Goal: Task Accomplishment & Management: Manage account settings

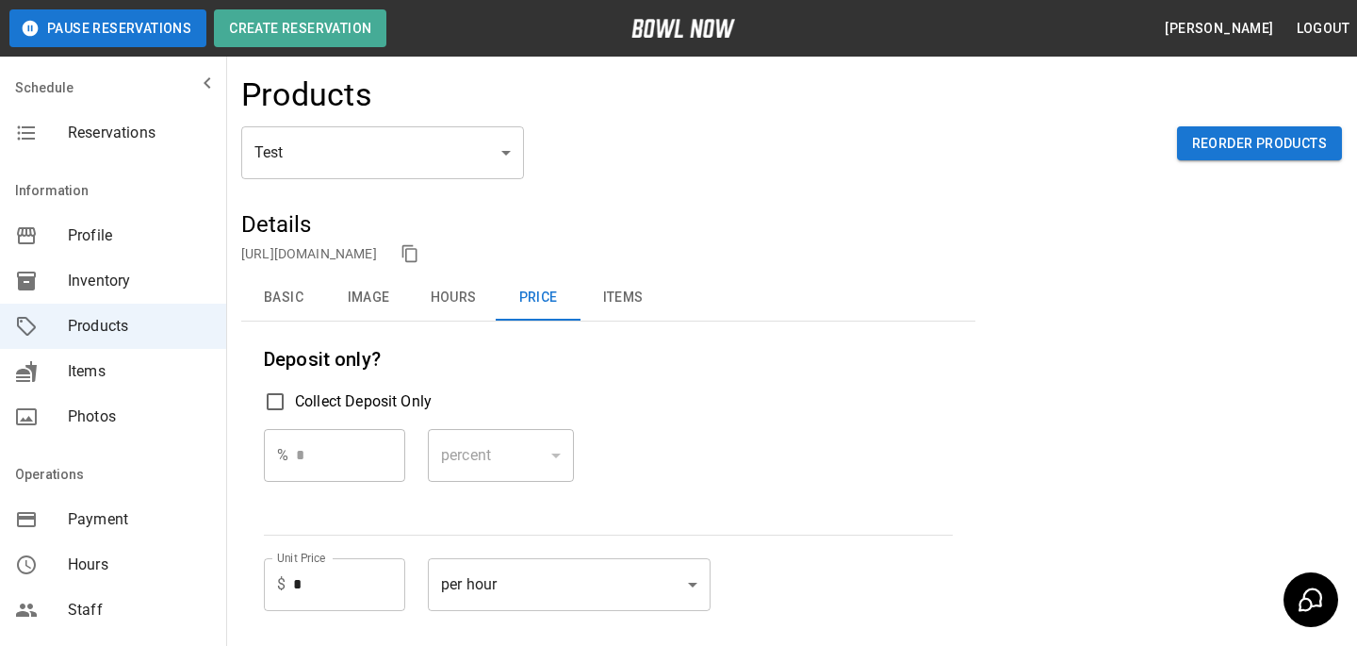
click at [272, 315] on button "Basic" at bounding box center [283, 297] width 85 height 45
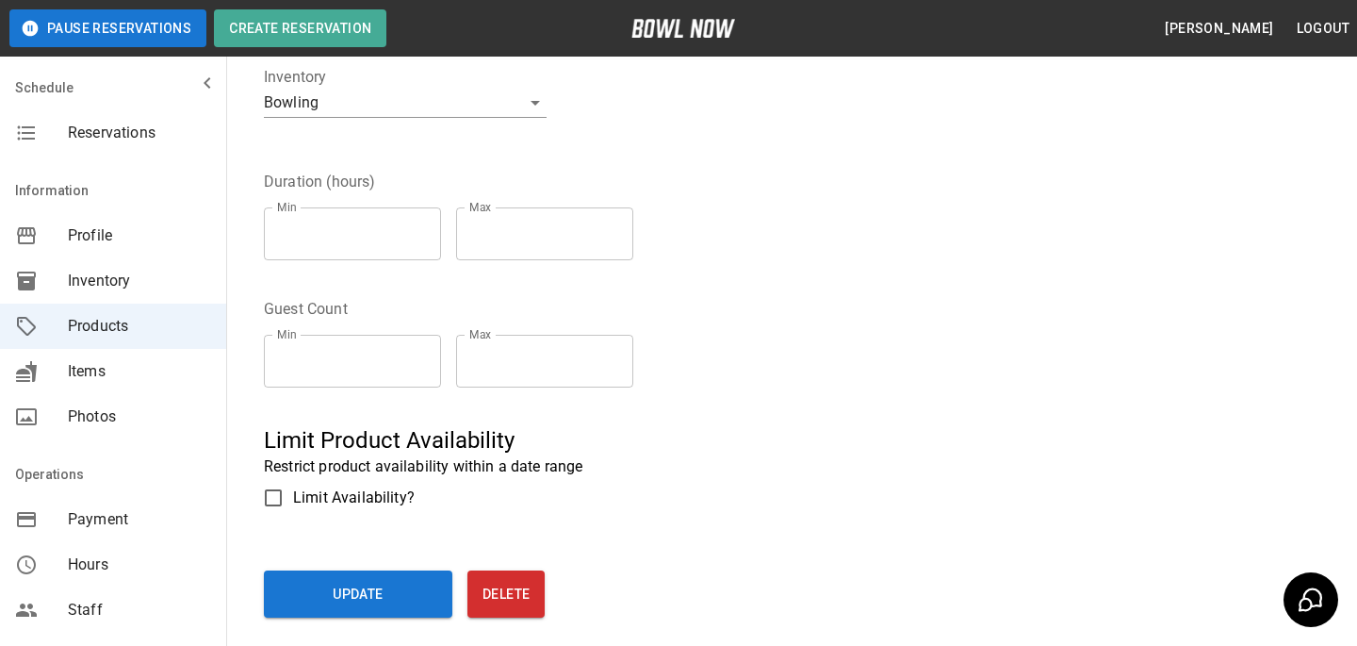
scroll to position [605, 0]
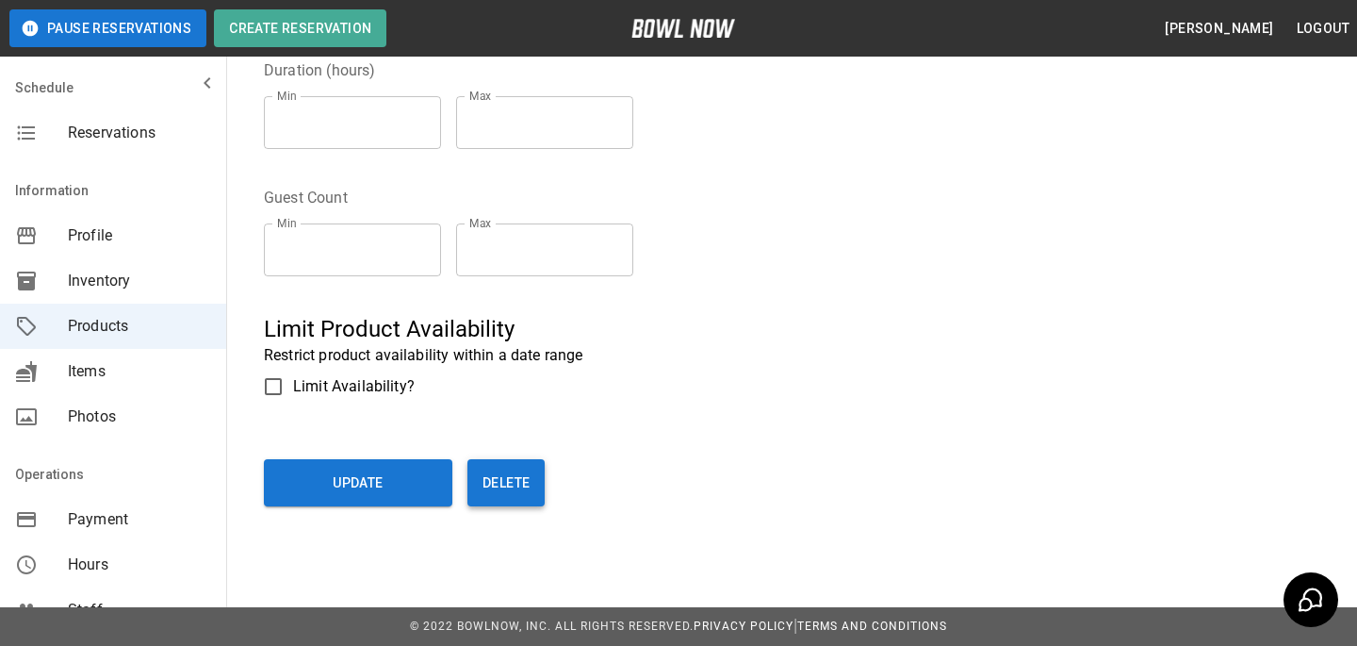
click at [502, 496] on button "Delete" at bounding box center [505, 482] width 77 height 47
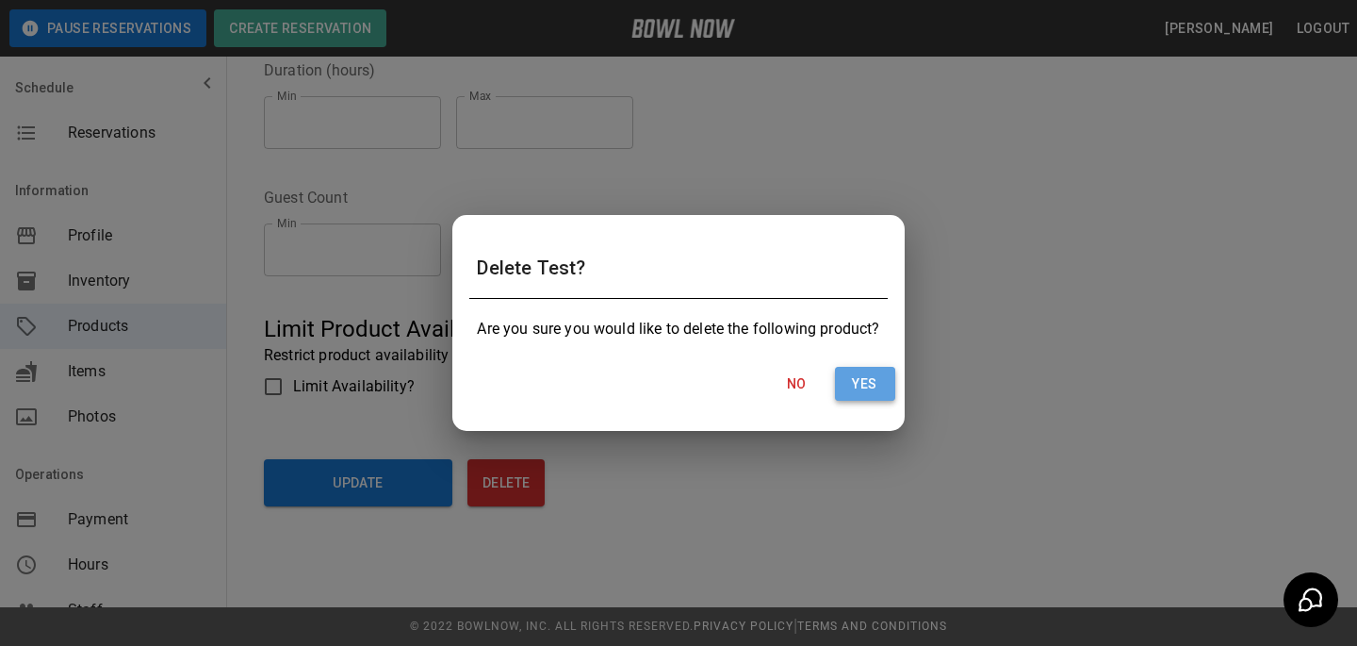
click at [890, 380] on button "Yes" at bounding box center [865, 384] width 60 height 35
type input "**"
type input "*"
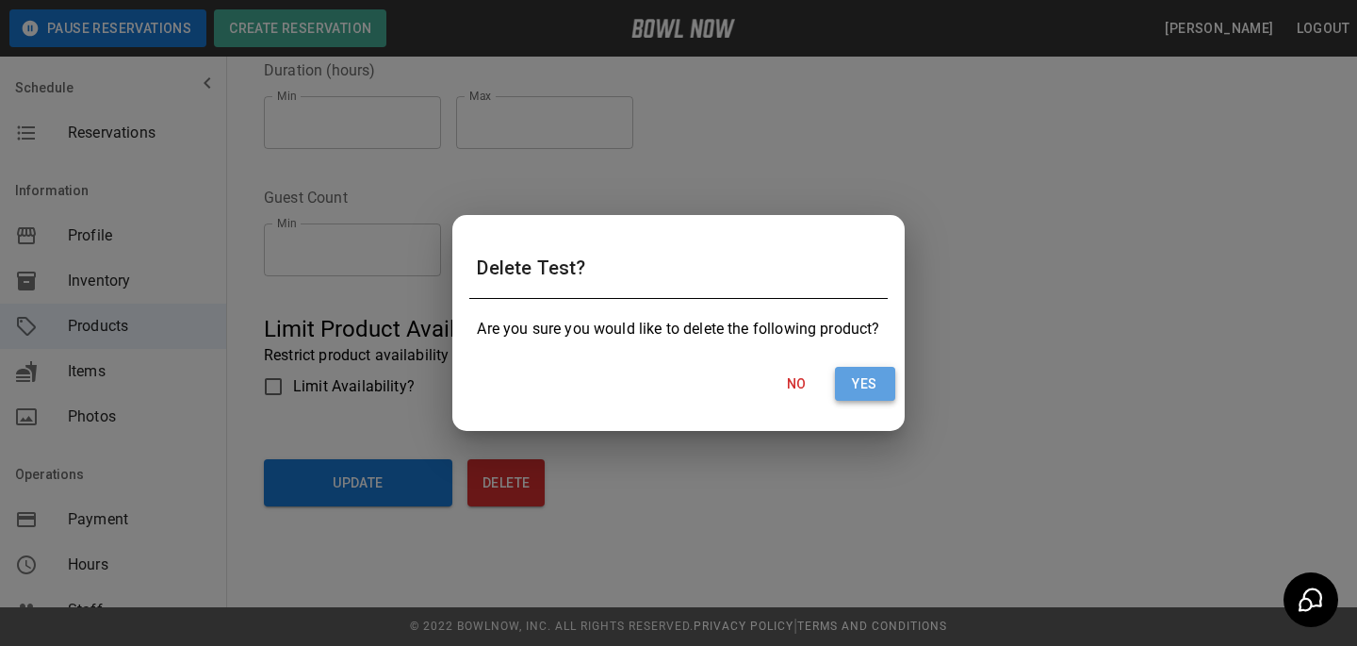
type input "*"
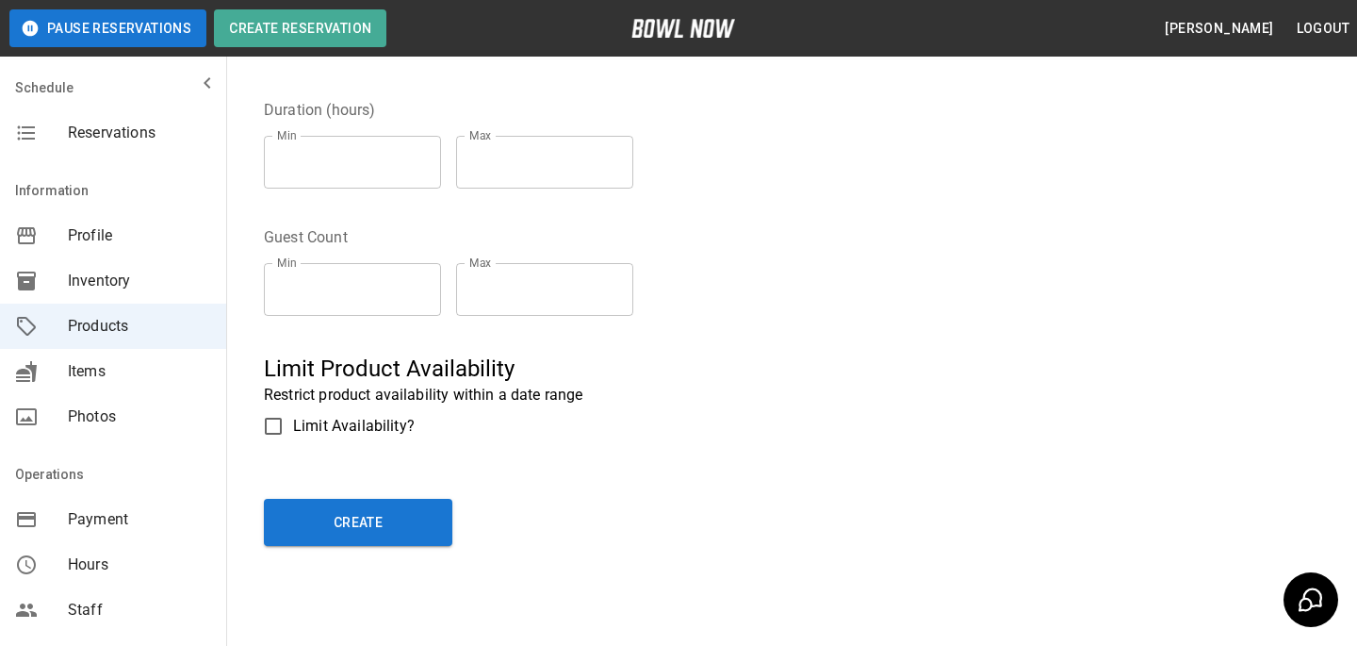
click at [147, 233] on span "Profile" at bounding box center [139, 235] width 143 height 23
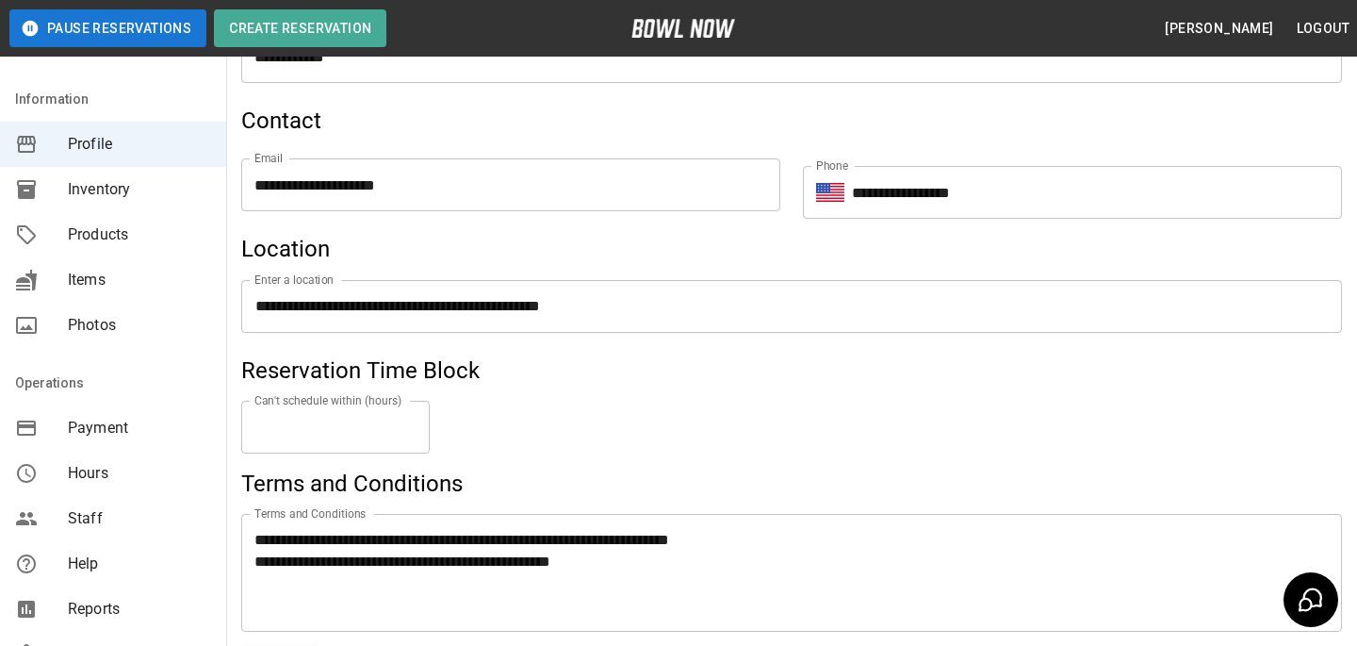
scroll to position [90, 0]
click at [139, 328] on span "Photos" at bounding box center [139, 326] width 143 height 23
click at [139, 339] on div "Photos" at bounding box center [113, 325] width 226 height 45
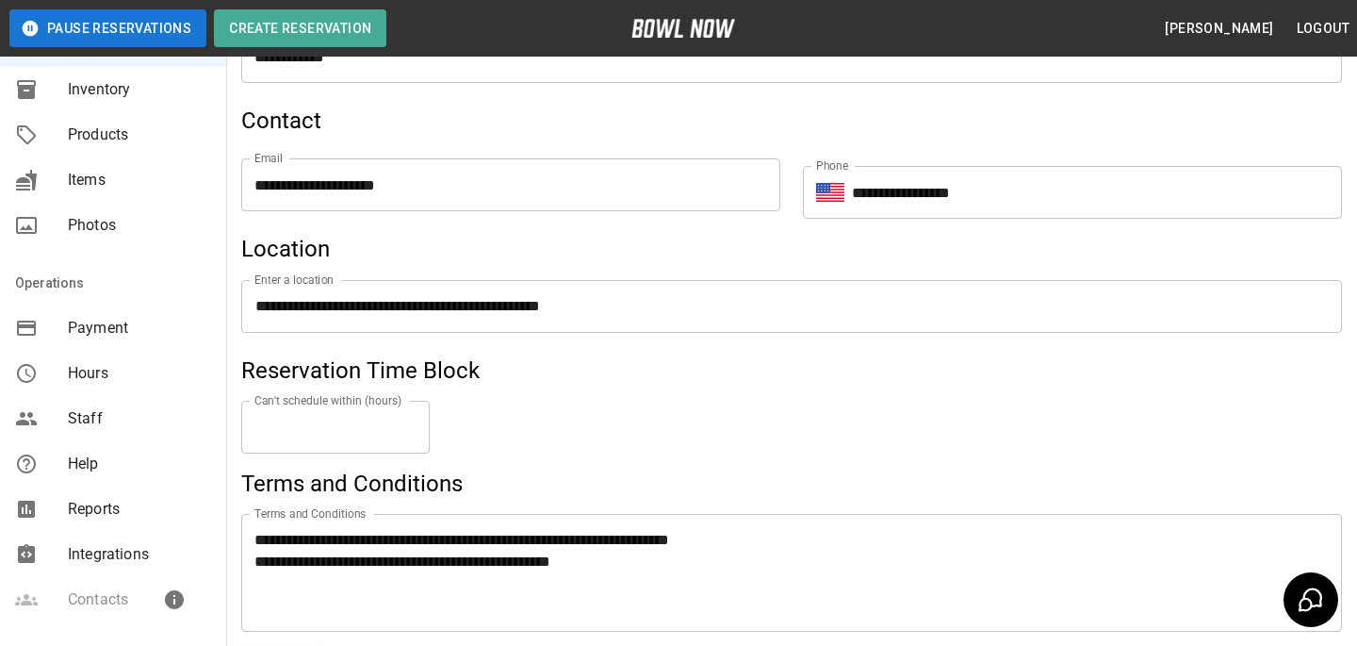
scroll to position [0, 0]
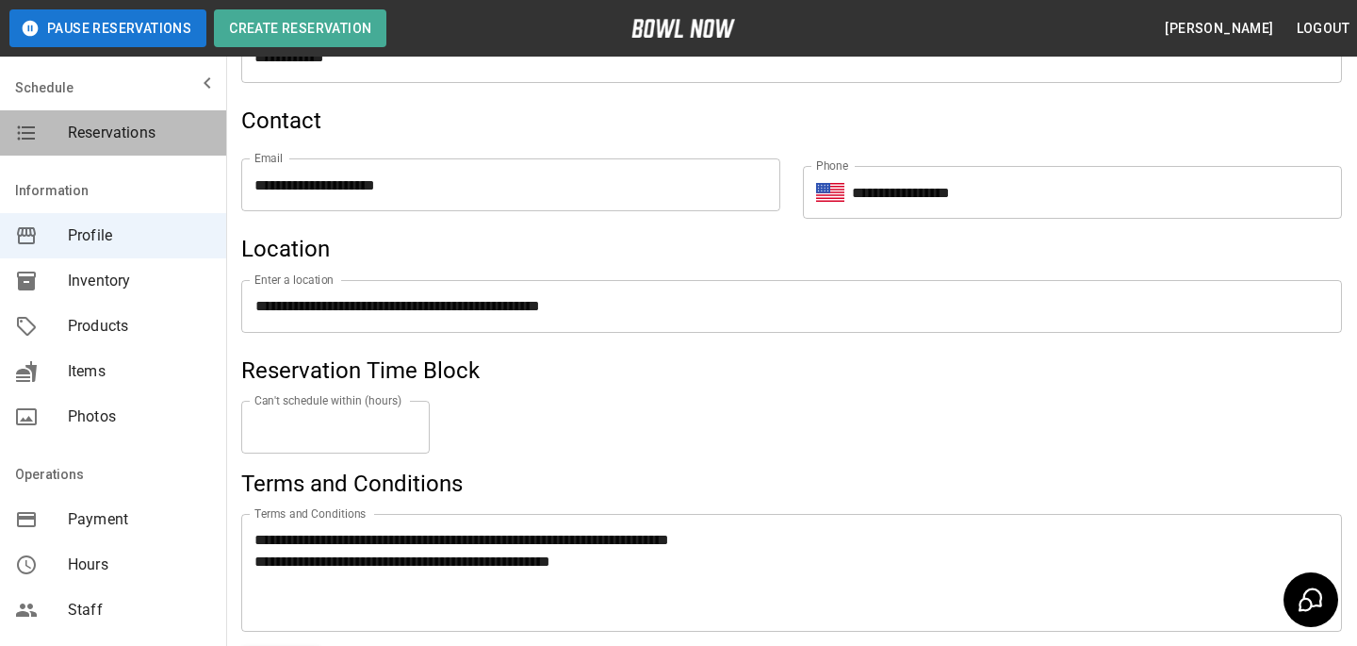
click at [145, 112] on div "Reservations" at bounding box center [113, 132] width 226 height 45
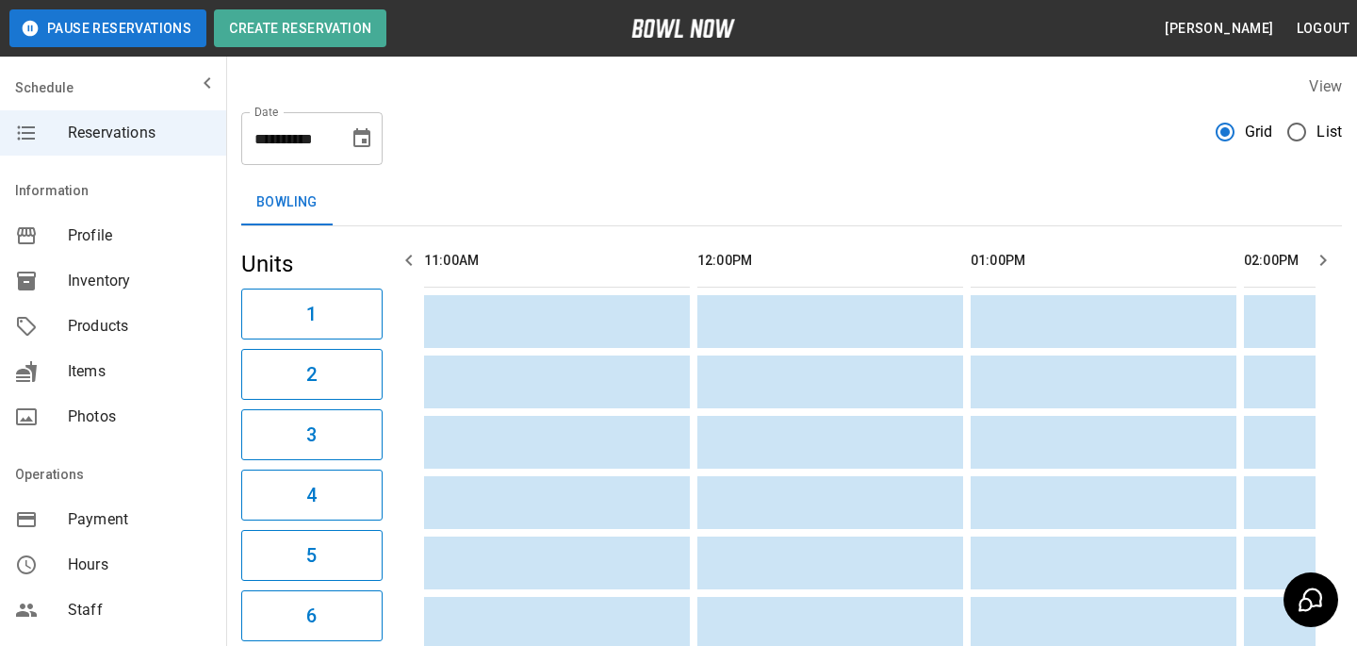
scroll to position [0, 1913]
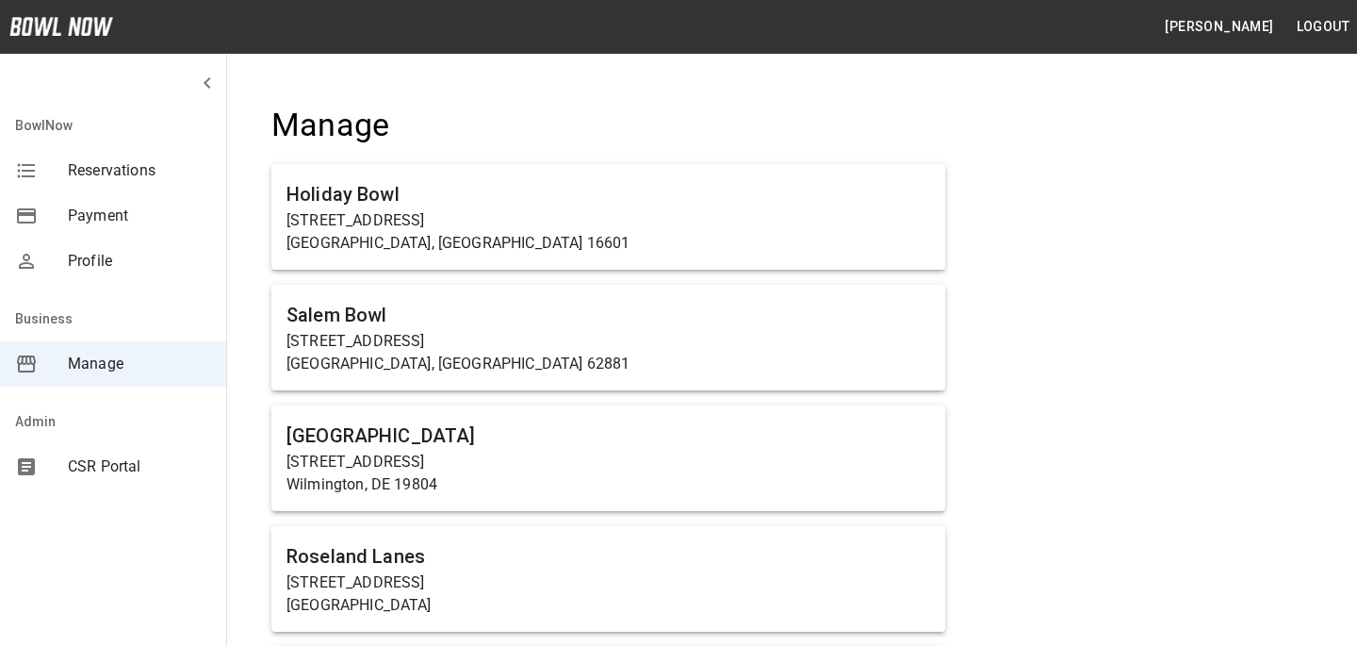
scroll to position [9521, 0]
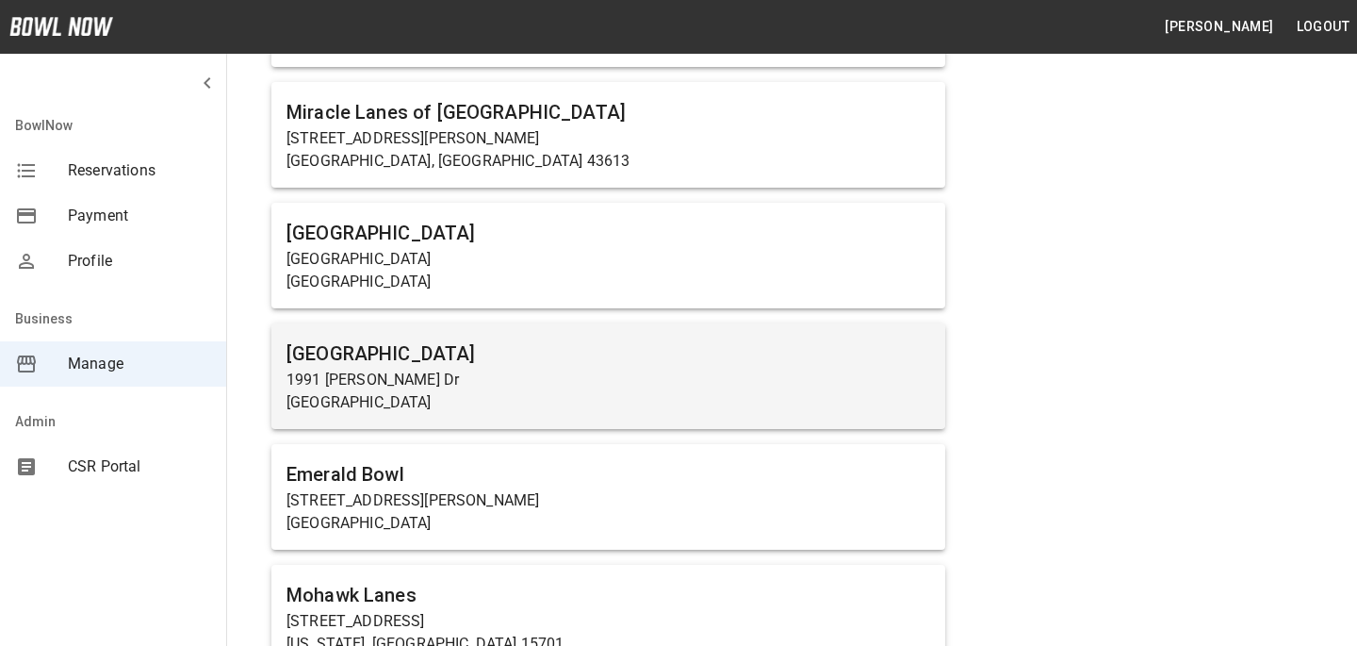
click at [446, 368] on p "1991 James E. Sauls Sr. Dr" at bounding box center [608, 379] width 644 height 23
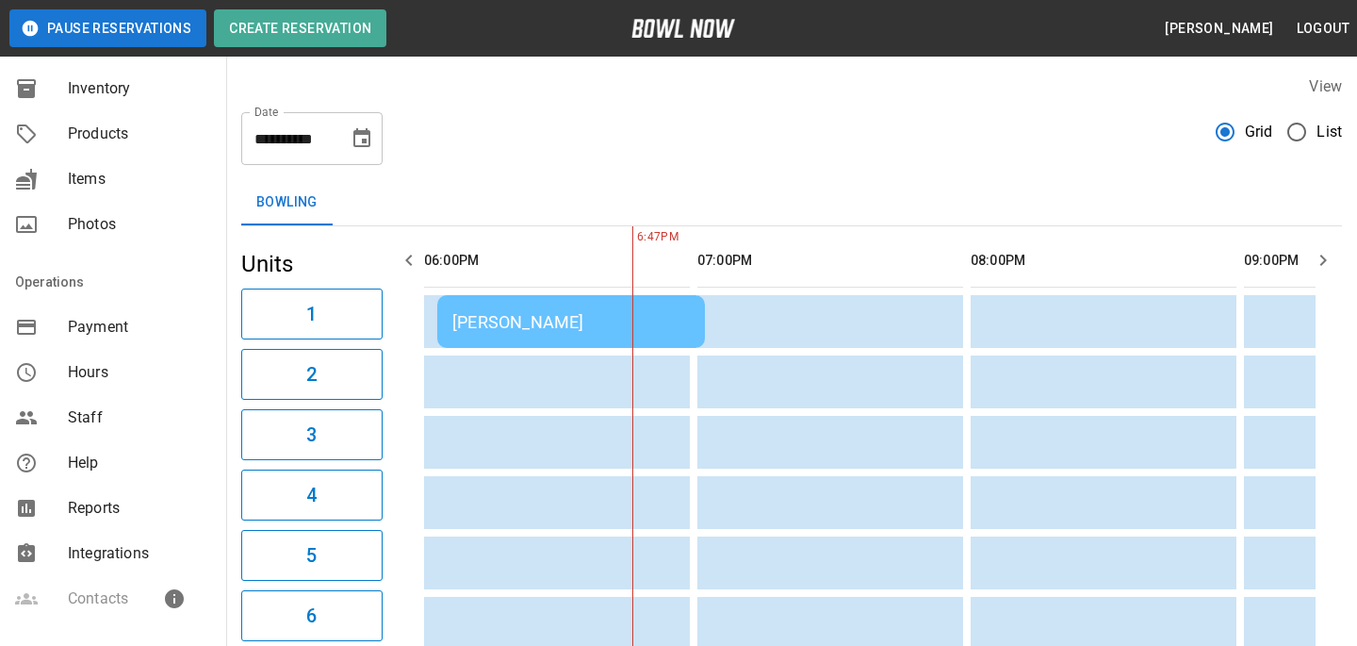
scroll to position [168, 0]
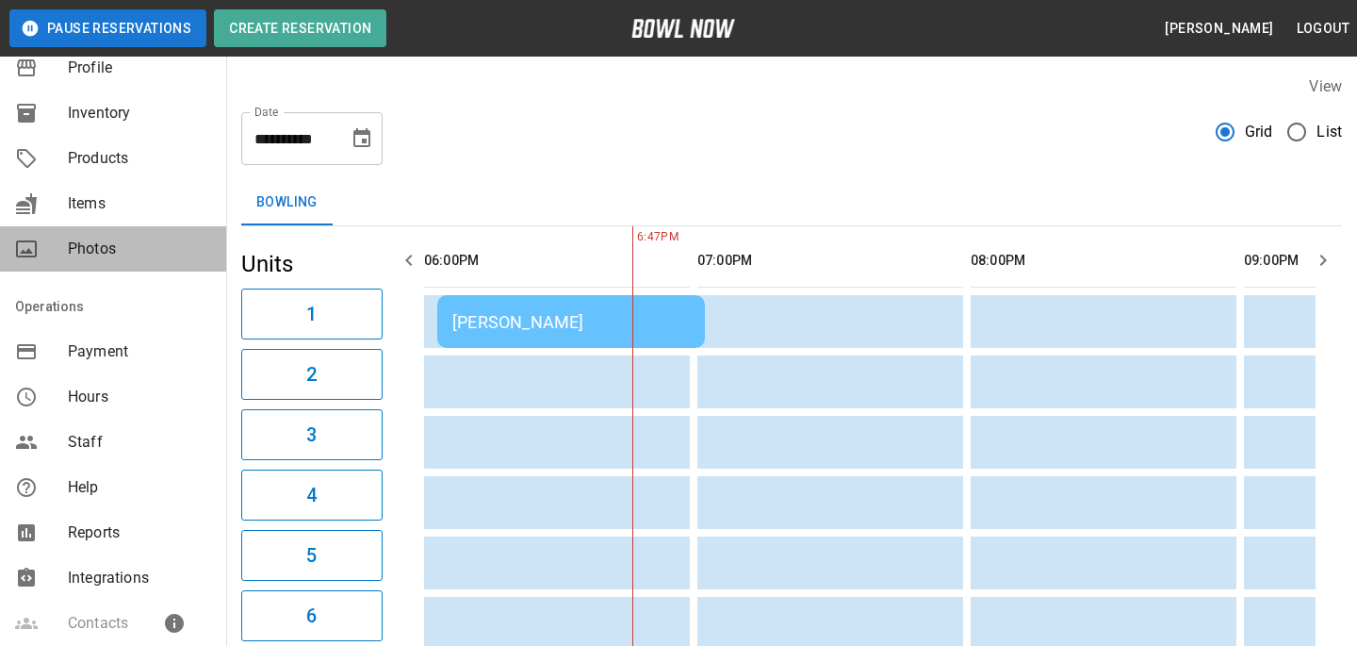
click at [136, 239] on span "Photos" at bounding box center [139, 248] width 143 height 23
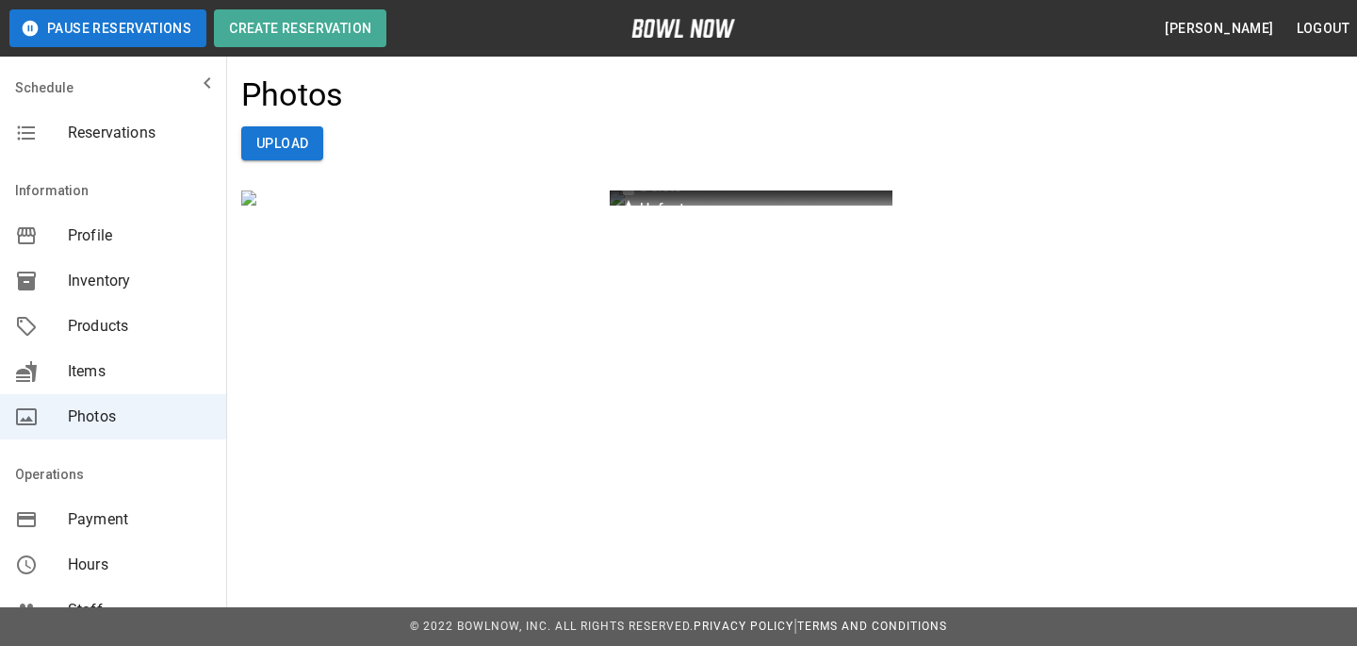
click at [630, 212] on icon "button" at bounding box center [628, 209] width 19 height 18
click at [247, 139] on button "Upload" at bounding box center [282, 143] width 82 height 35
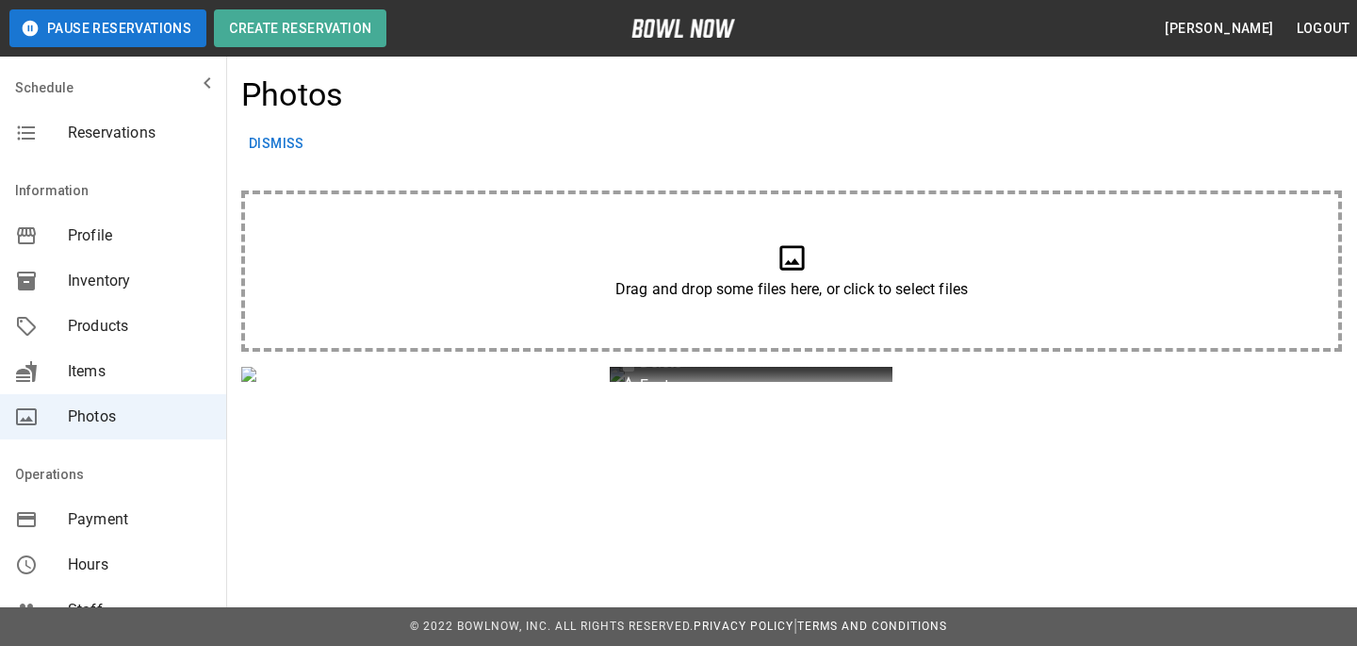
click at [537, 291] on p "Drag and drop some files here, or click to select files" at bounding box center [791, 289] width 999 height 23
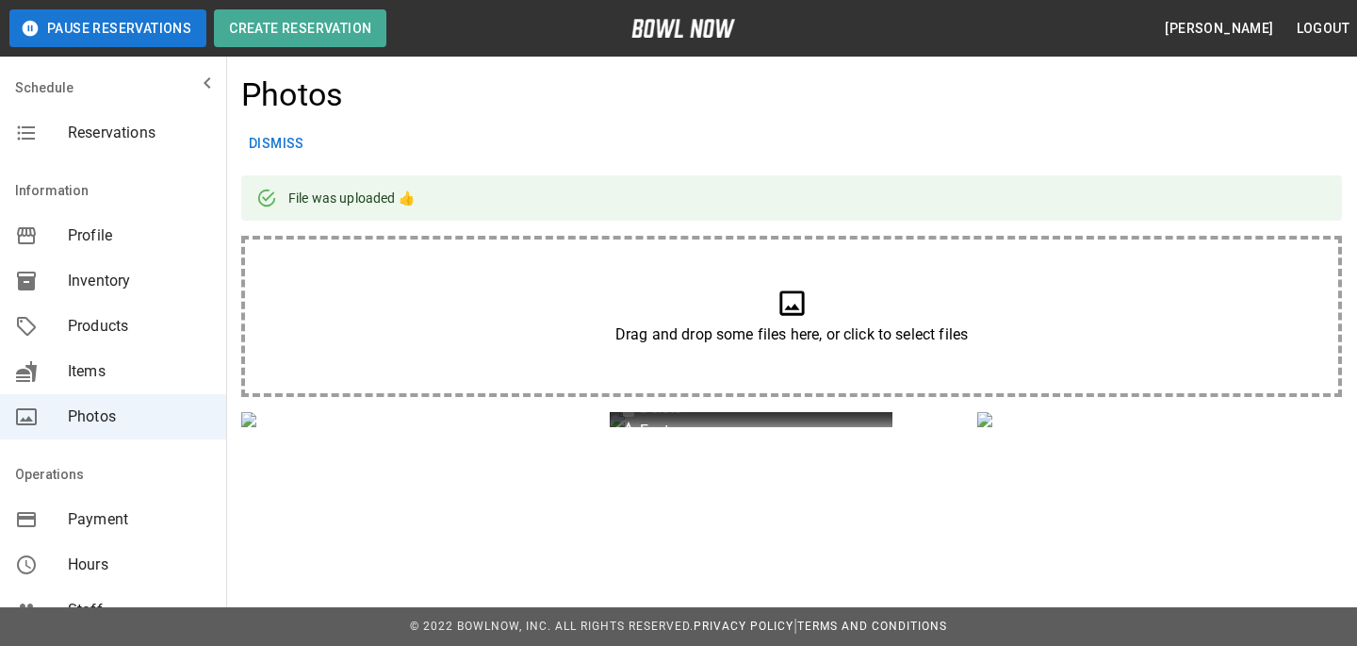
scroll to position [151, 0]
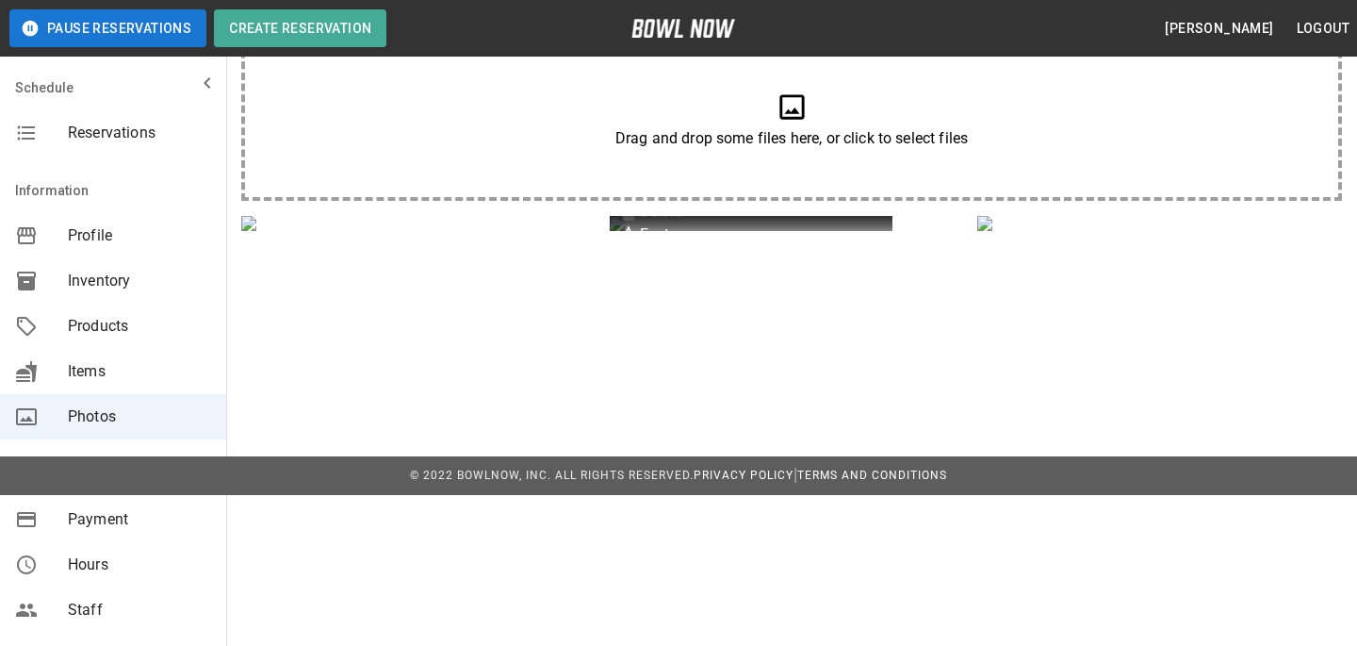
click at [856, 177] on div "Drag and drop some files here, or click to select files" at bounding box center [791, 120] width 1101 height 161
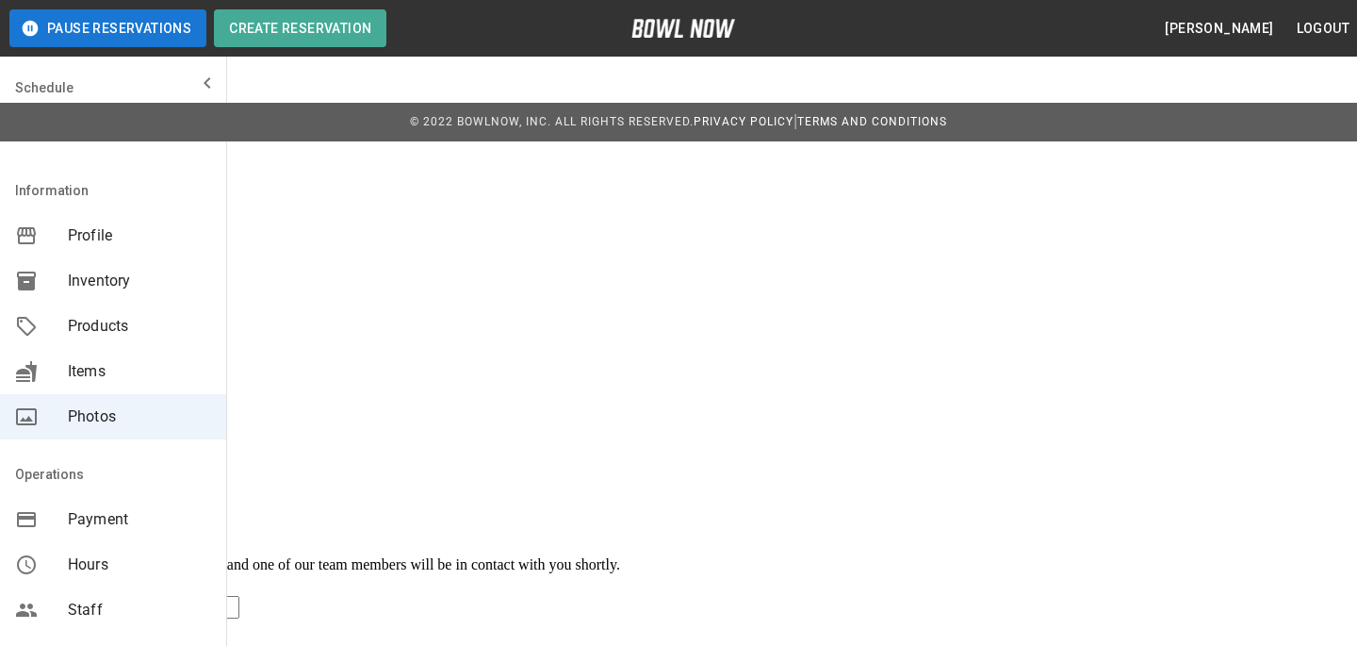
scroll to position [505, 0]
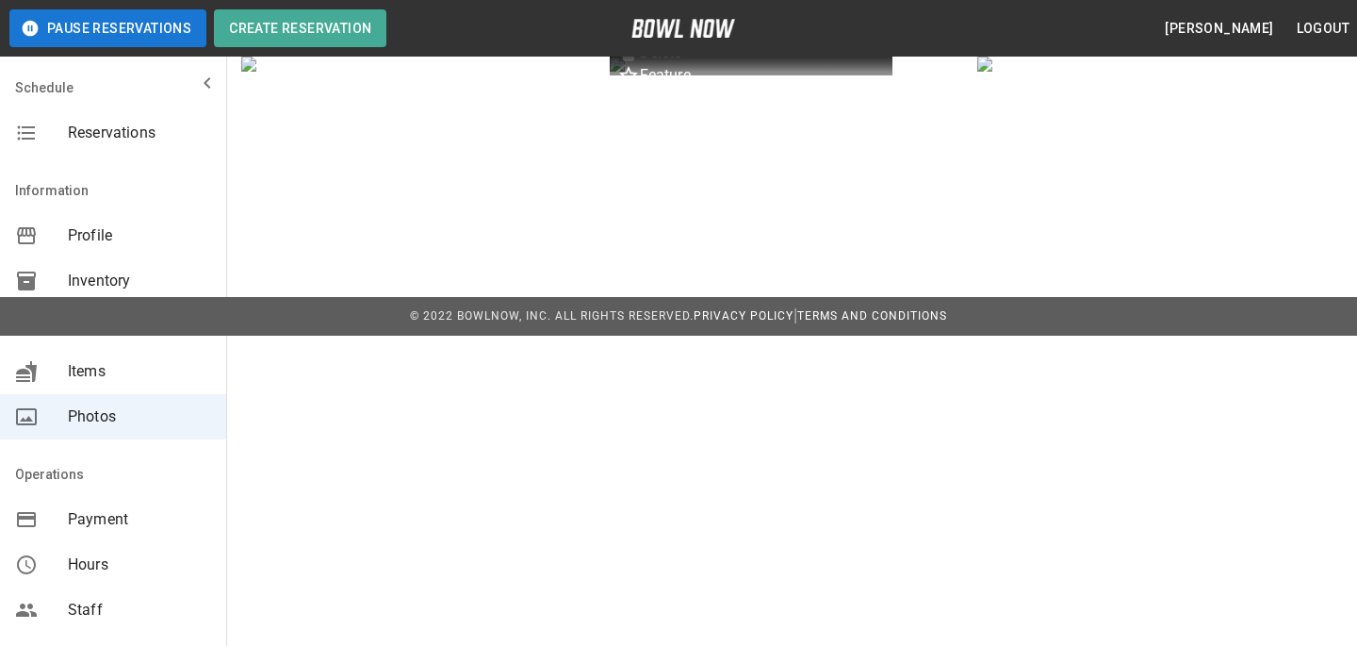
scroll to position [262, 0]
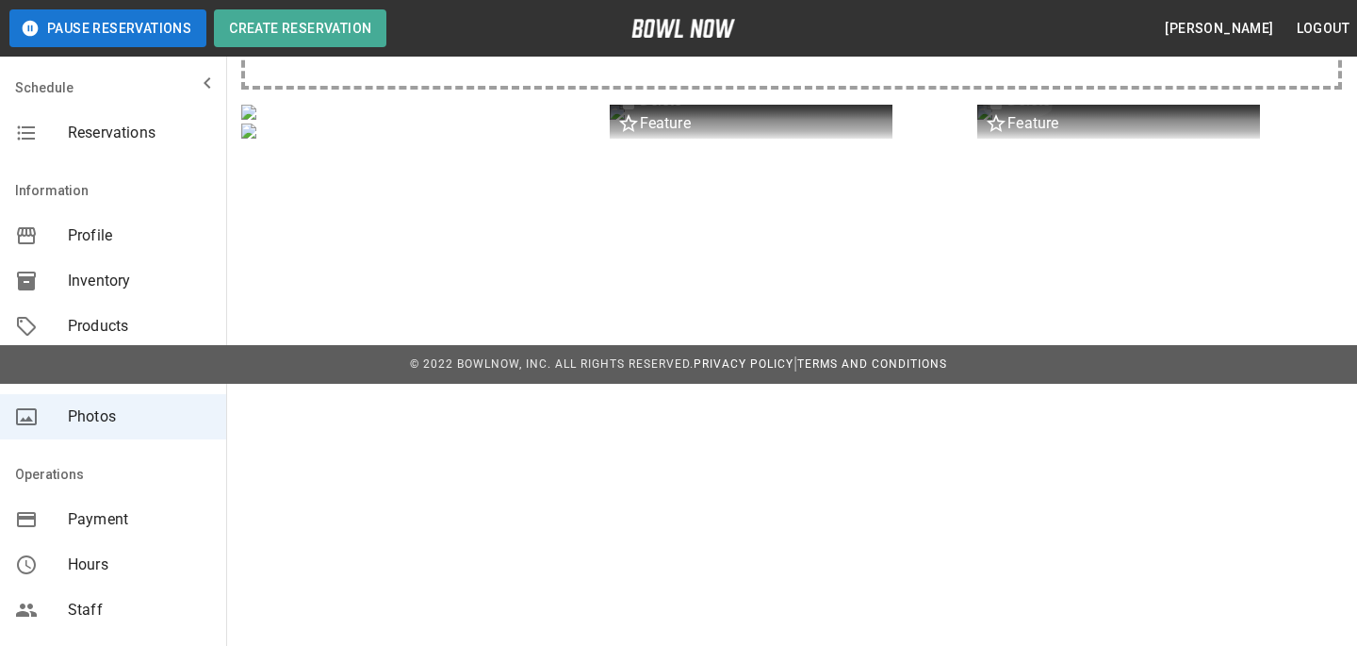
click at [1013, 112] on p "Delete" at bounding box center [1028, 101] width 42 height 23
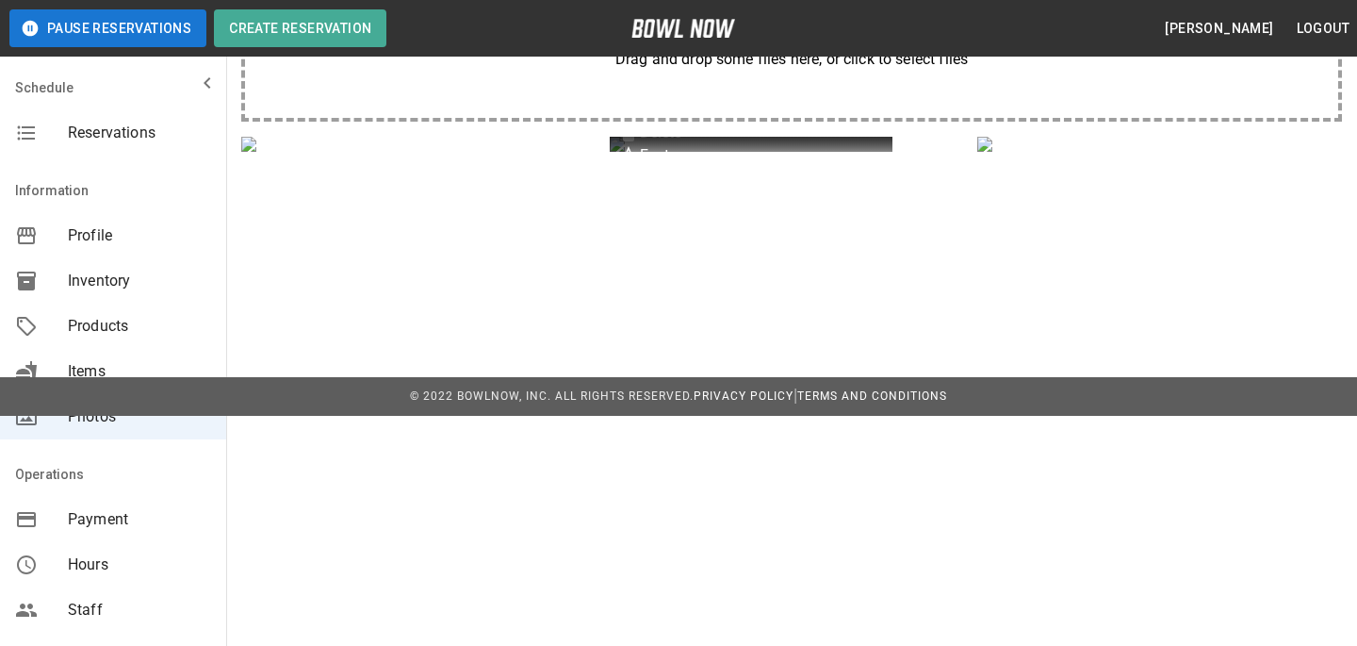
scroll to position [417, 0]
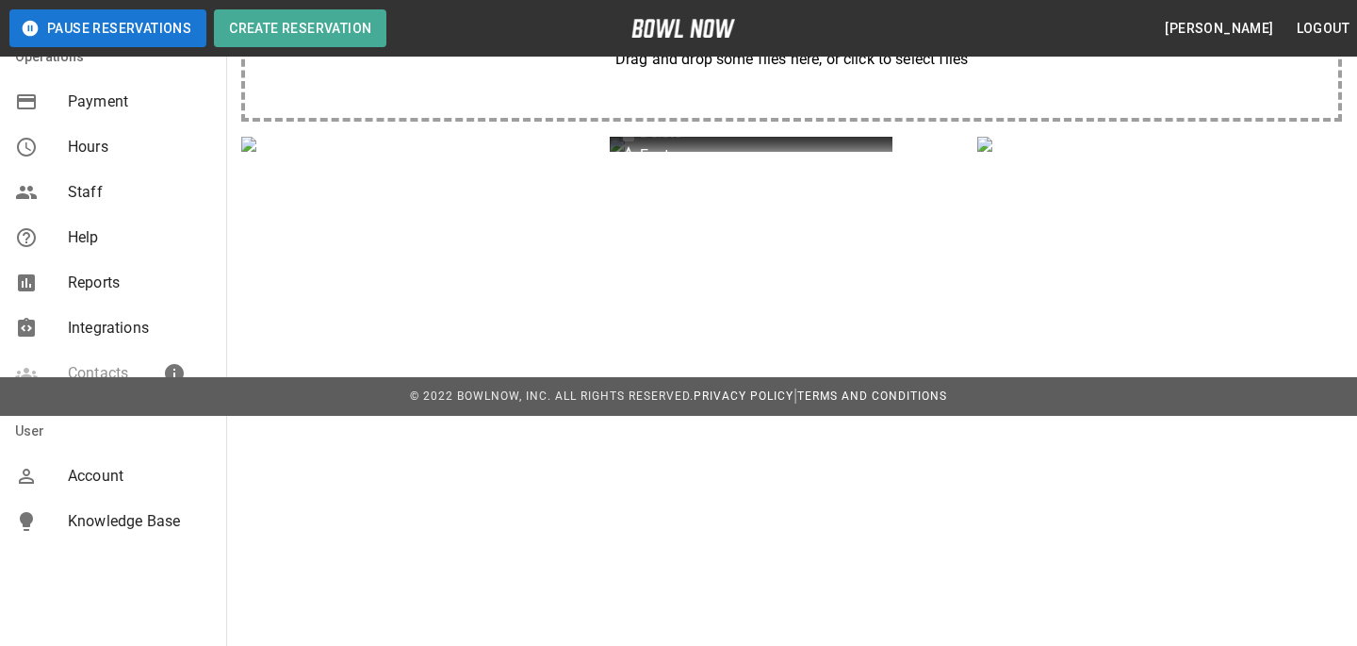
click at [147, 310] on div "Integrations" at bounding box center [113, 327] width 226 height 45
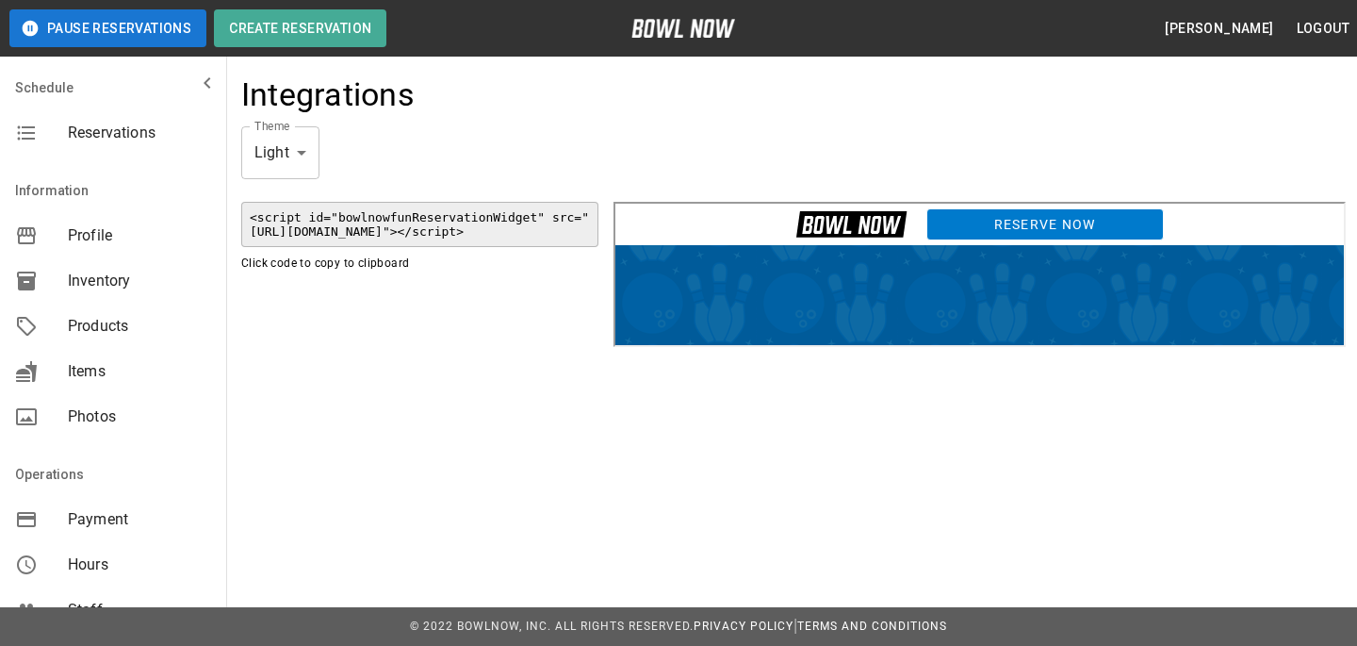
click at [1019, 224] on link "Reserve Now" at bounding box center [1042, 221] width 237 height 32
click at [720, 153] on div "Theme Light ***** Theme <script id="bowlnowfunReservationWidget" src="https://h…" at bounding box center [791, 238] width 1101 height 224
